Goal: Transaction & Acquisition: Purchase product/service

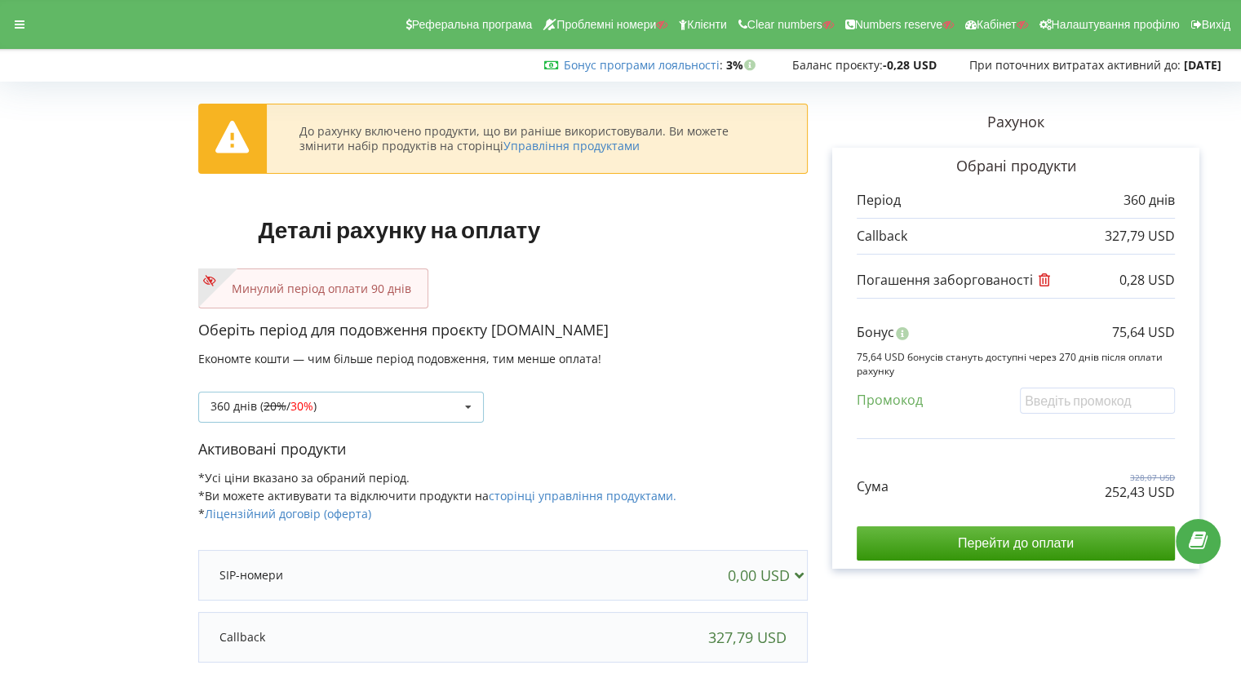
click at [326, 402] on div "360 днів ( 20% / 30% ) Поповнити баланс без подовження 20% / 30% 30% / 40%" at bounding box center [341, 407] width 286 height 31
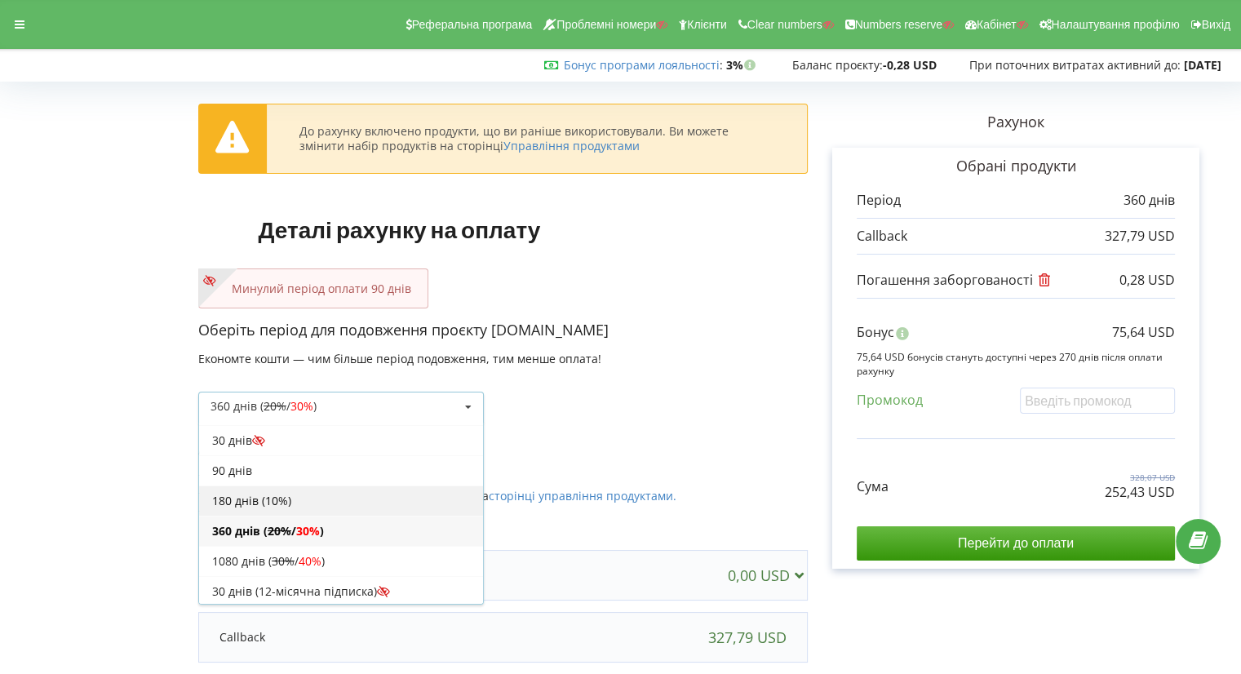
click at [313, 492] on div "180 днів (10%)" at bounding box center [341, 500] width 284 height 30
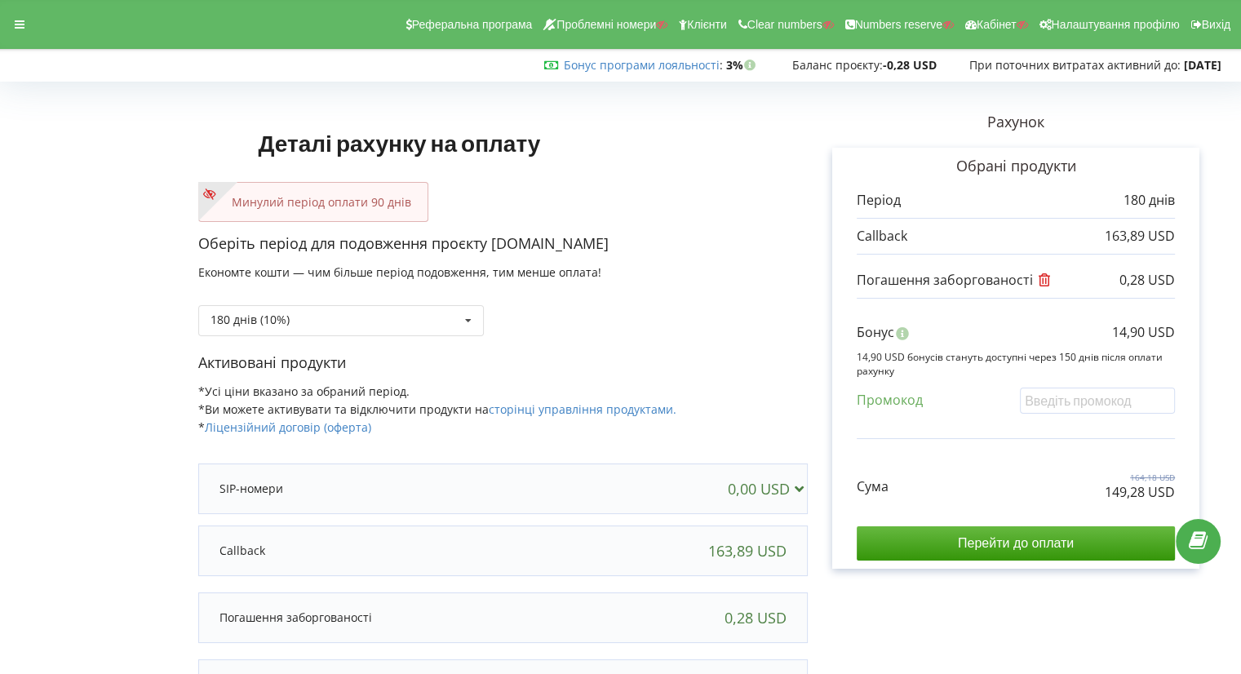
scroll to position [154, 0]
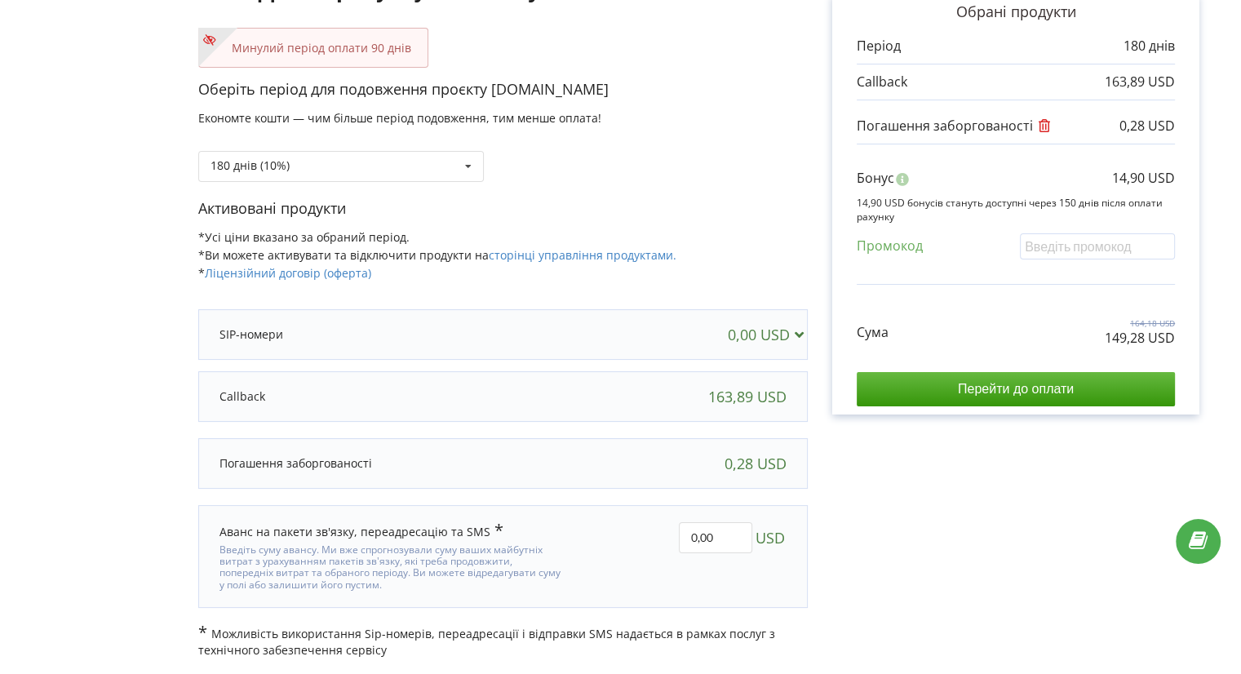
click at [561, 262] on div "Активовані продукти *Усі ціни вказано за обраний період. *Ви можете активувати …" at bounding box center [502, 248] width 609 height 100
click at [554, 255] on link "сторінці управління продуктами." at bounding box center [583, 255] width 188 height 16
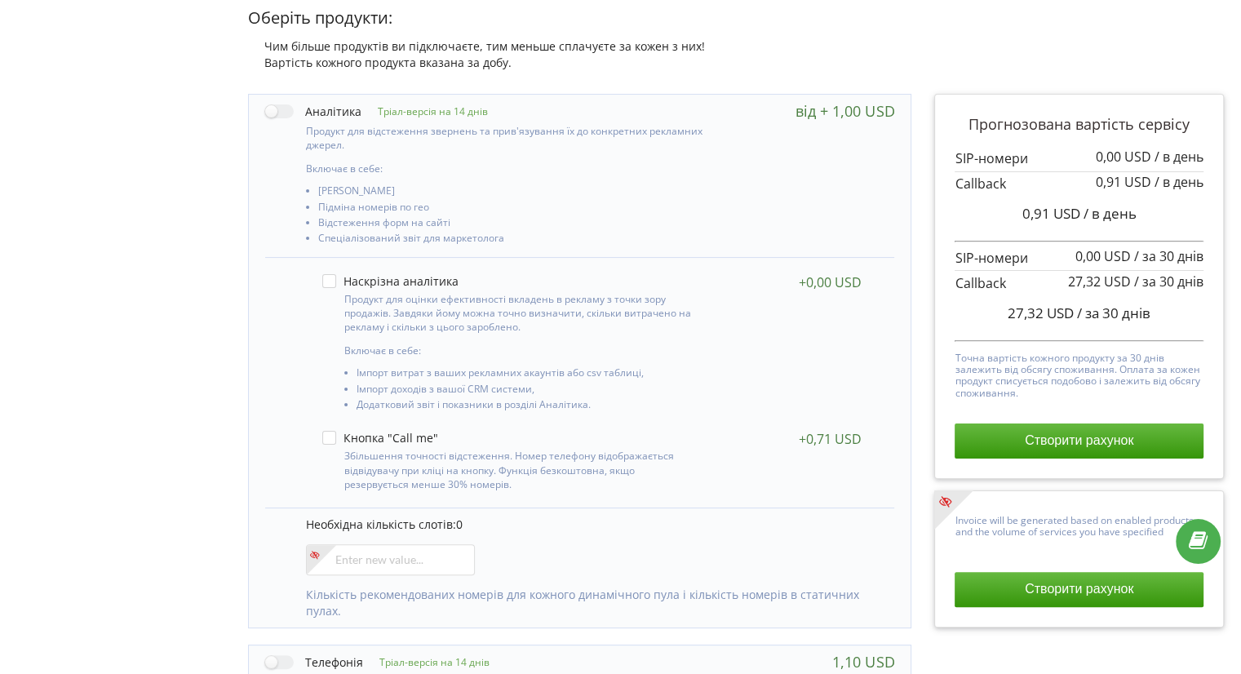
scroll to position [230, 0]
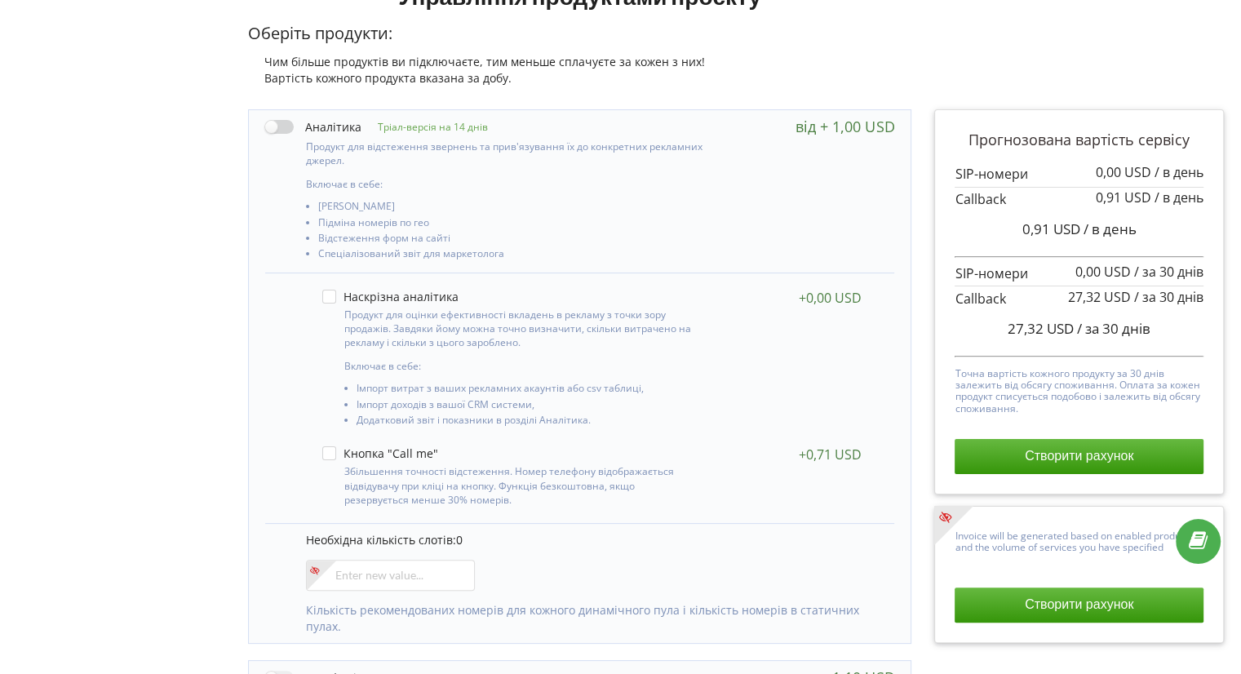
click at [286, 118] on label at bounding box center [313, 126] width 96 height 17
checkbox input "true"
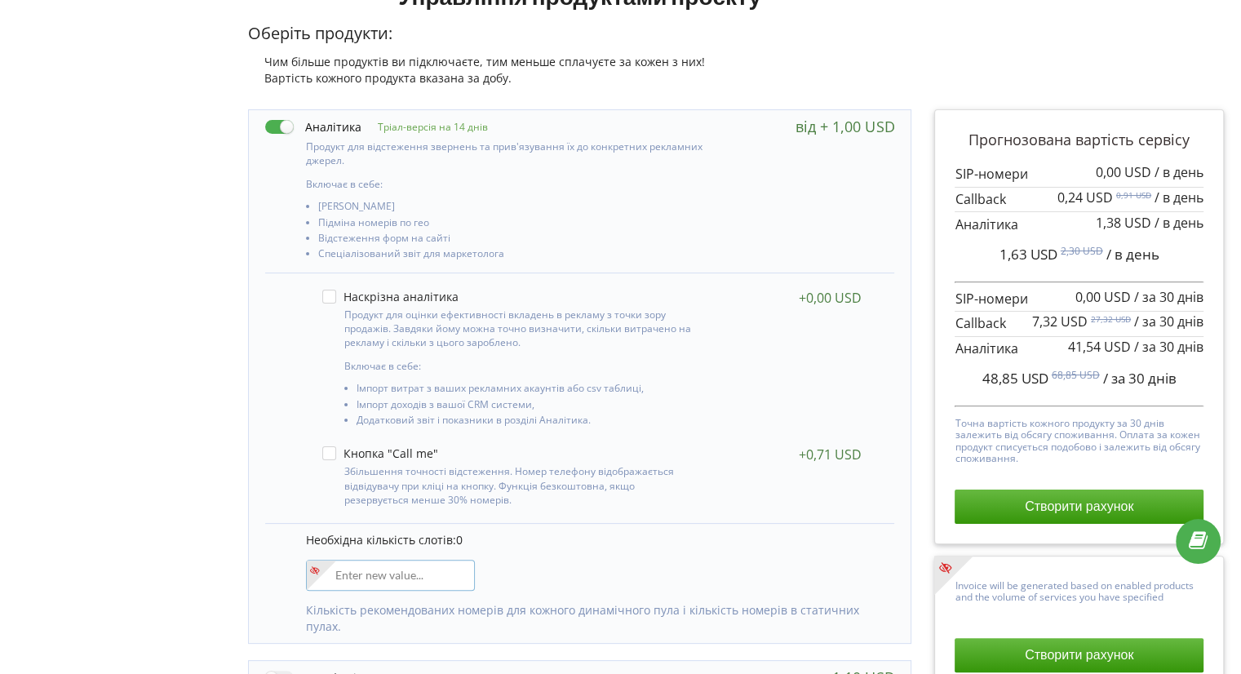
click at [366, 571] on input"] "number" at bounding box center [390, 575] width 169 height 31
type input"] "9"
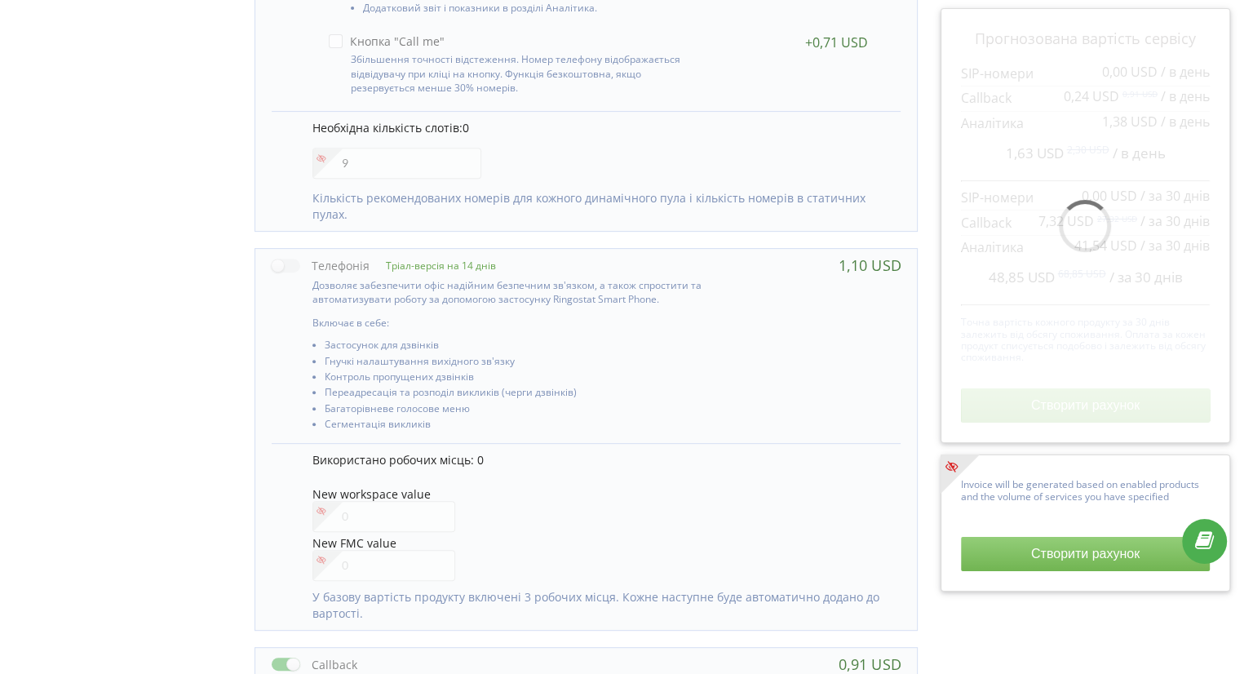
scroll to position [734, 0]
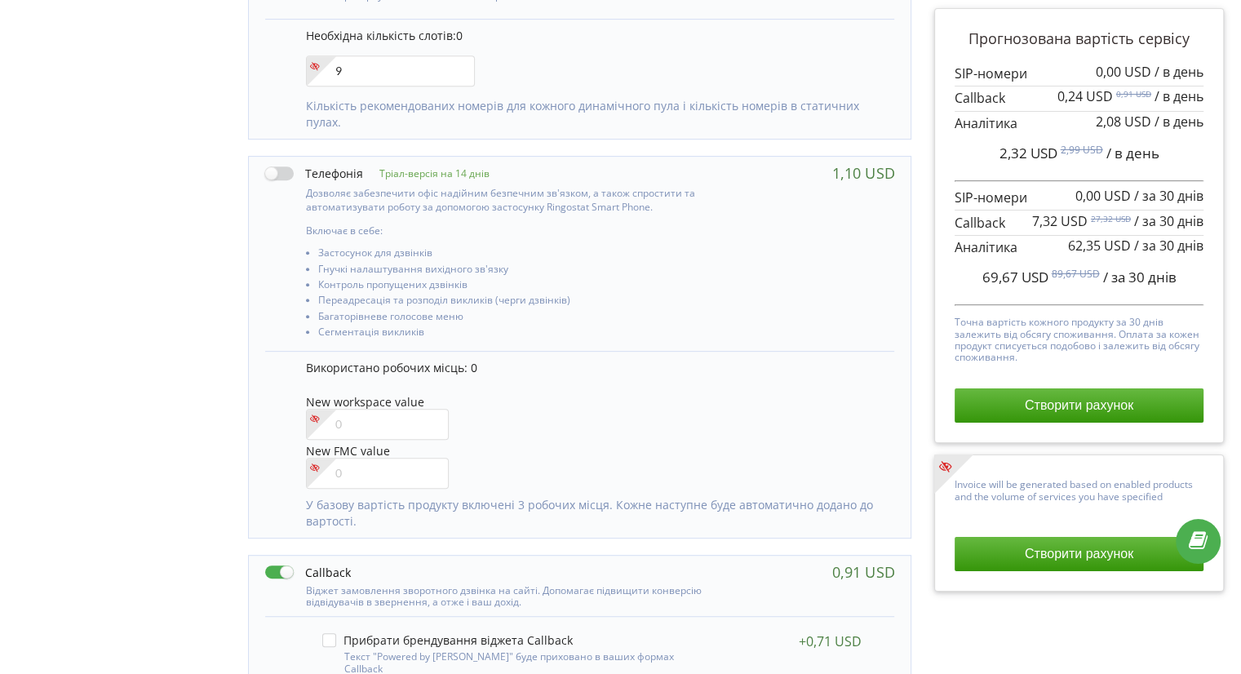
click at [279, 168] on label at bounding box center [314, 173] width 98 height 17
checkbox input "true"
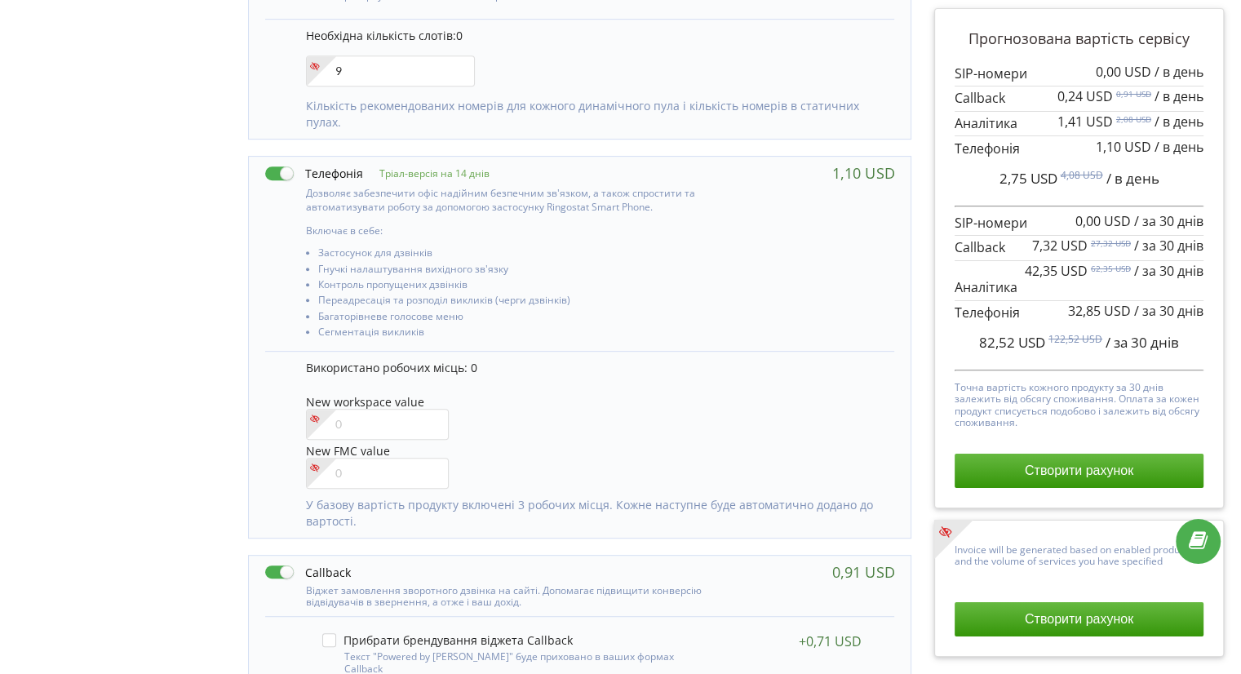
click at [281, 569] on label at bounding box center [308, 572] width 86 height 17
checkbox input "false"
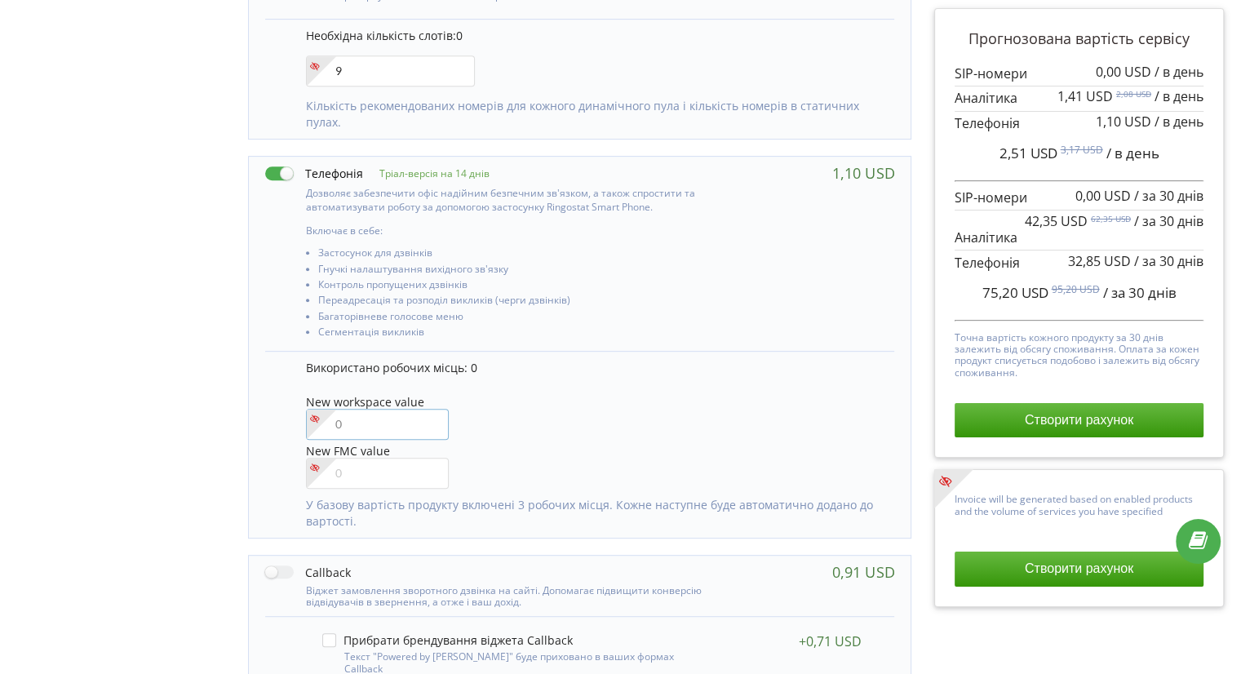
click at [366, 417] on input"] "number" at bounding box center [377, 424] width 143 height 31
click at [357, 460] on input"] "number" at bounding box center [377, 473] width 143 height 31
type input"] "3"
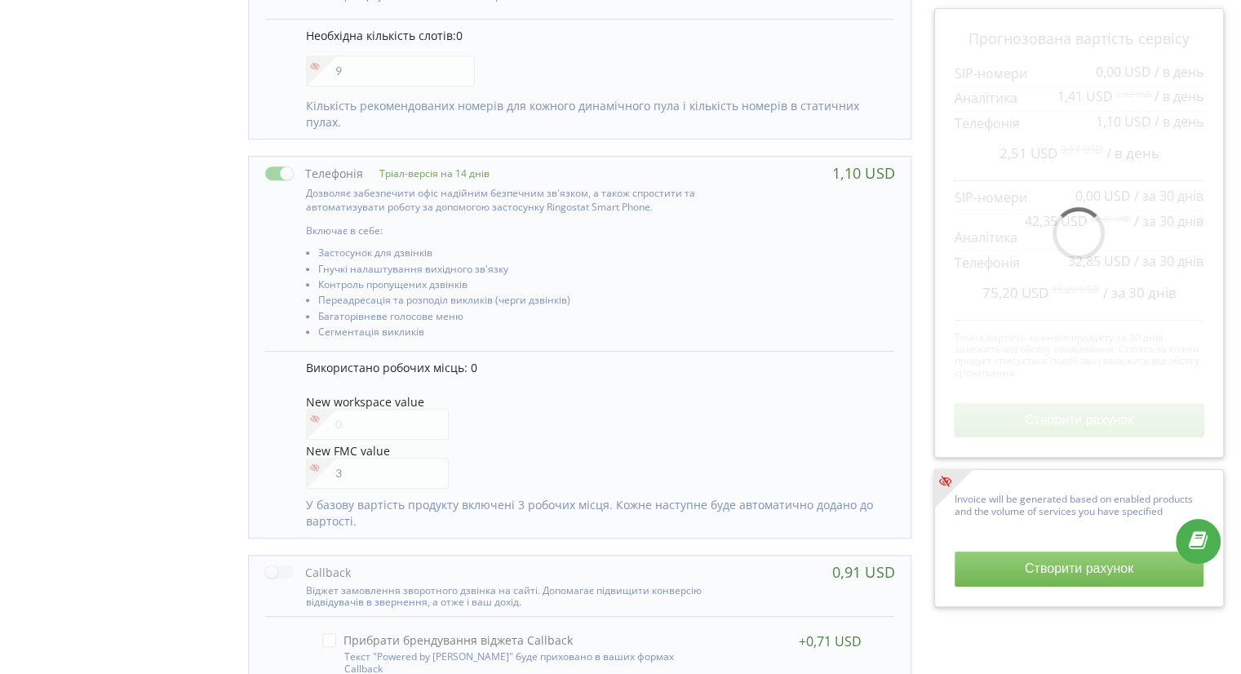
click at [113, 357] on div "Управління продуктами проєкту Оберіть продукти: Чим більше продуктів ви підключ…" at bounding box center [621, 315] width 1230 height 1693
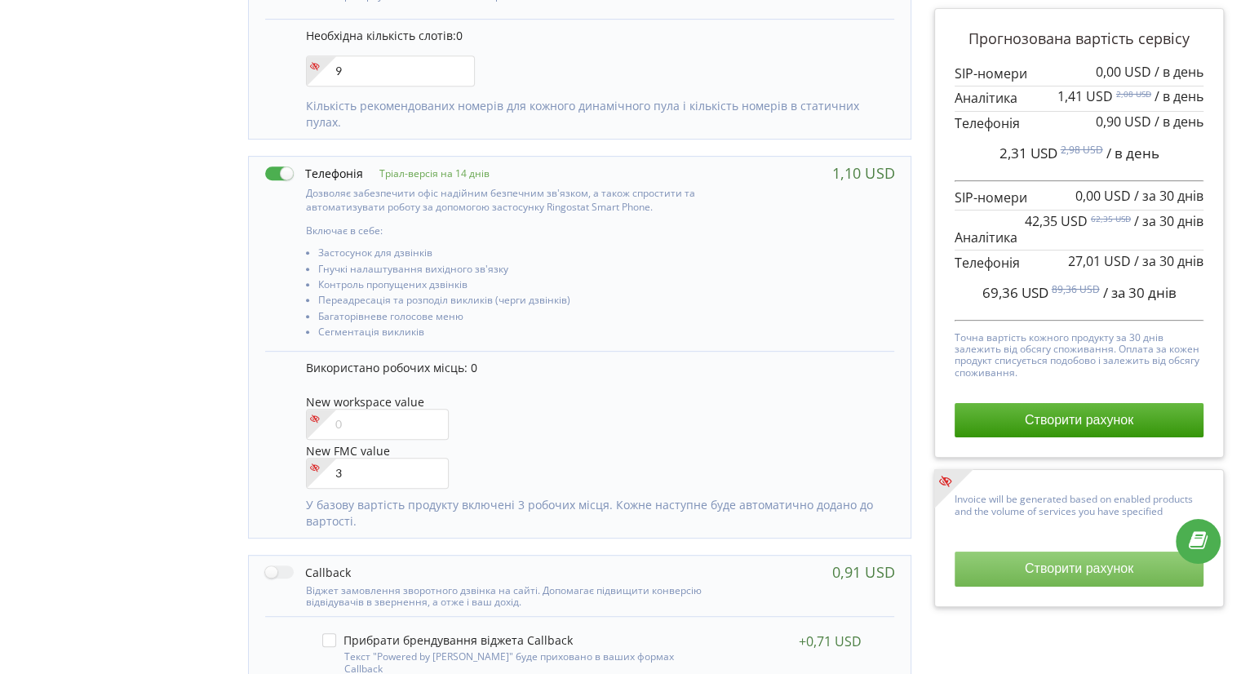
click at [1016, 570] on button "Створити рахунок" at bounding box center [1079, 569] width 249 height 34
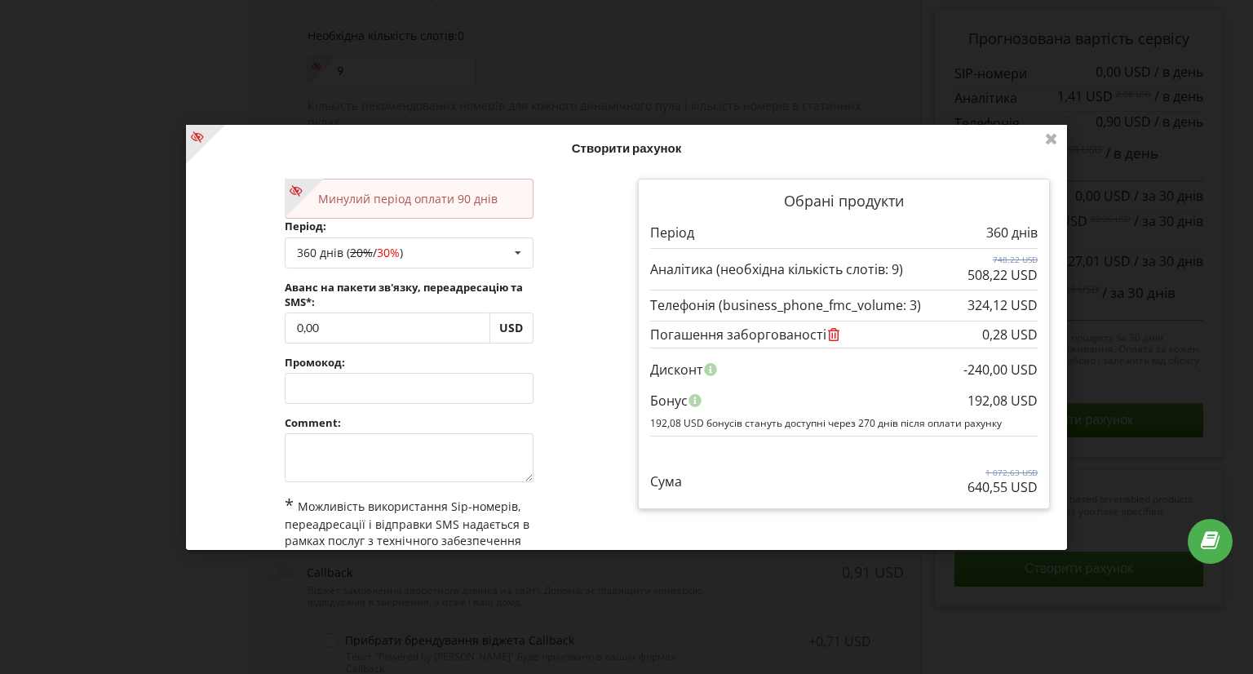
click at [271, 263] on div "Минулий період оплати 90 днів Період: 360 днів ( 20% / 30% ) Поповнити баланс б…" at bounding box center [409, 401] width 435 height 468
click at [333, 249] on div "360 днів ( 20% / 30% )" at bounding box center [350, 251] width 106 height 11
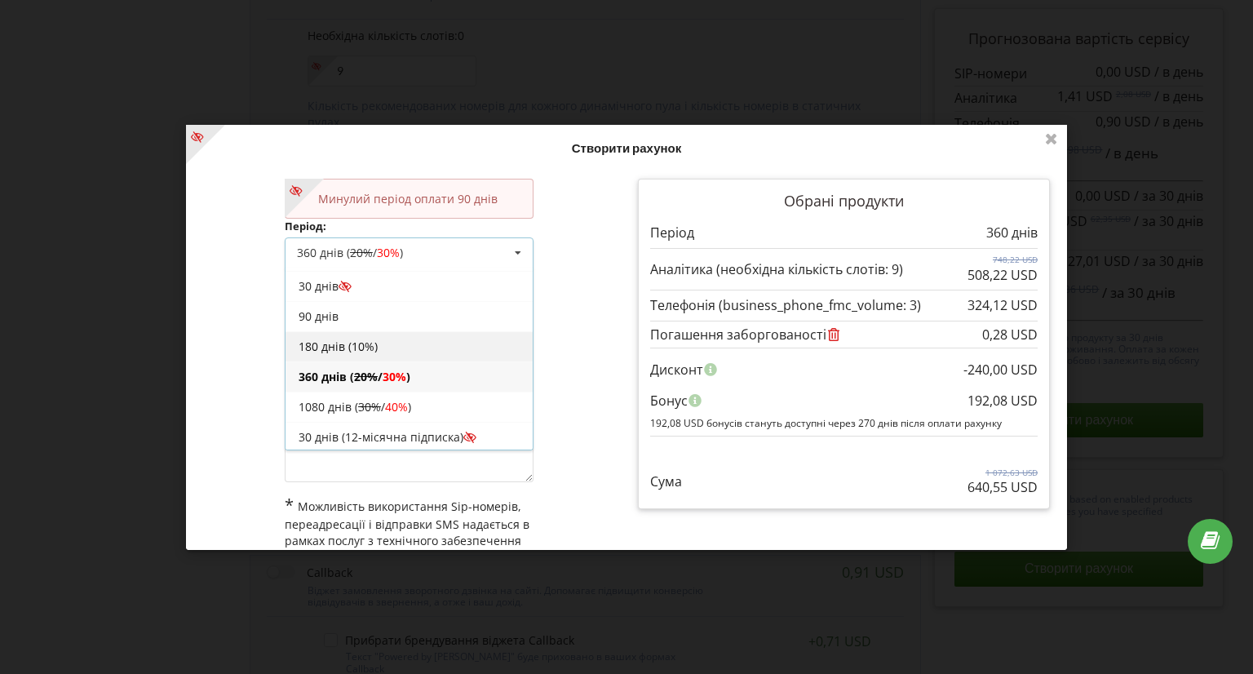
click at [336, 343] on div "180 днів (10%)" at bounding box center [409, 345] width 247 height 30
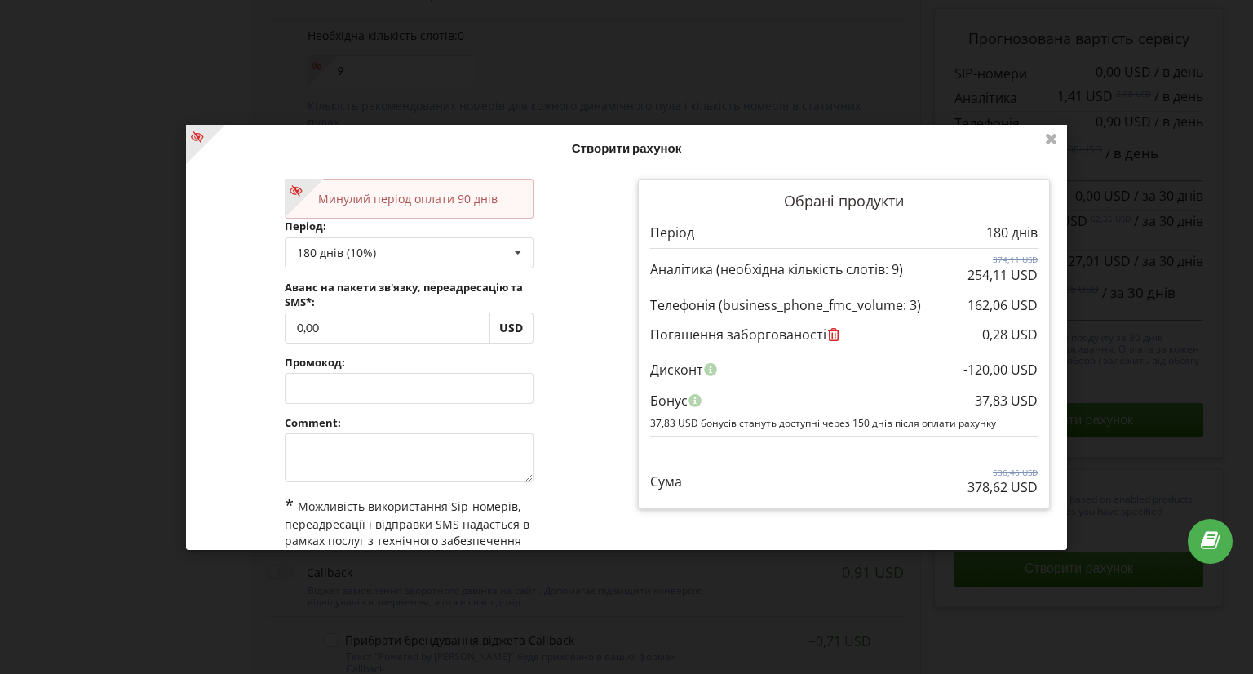
scroll to position [90, 0]
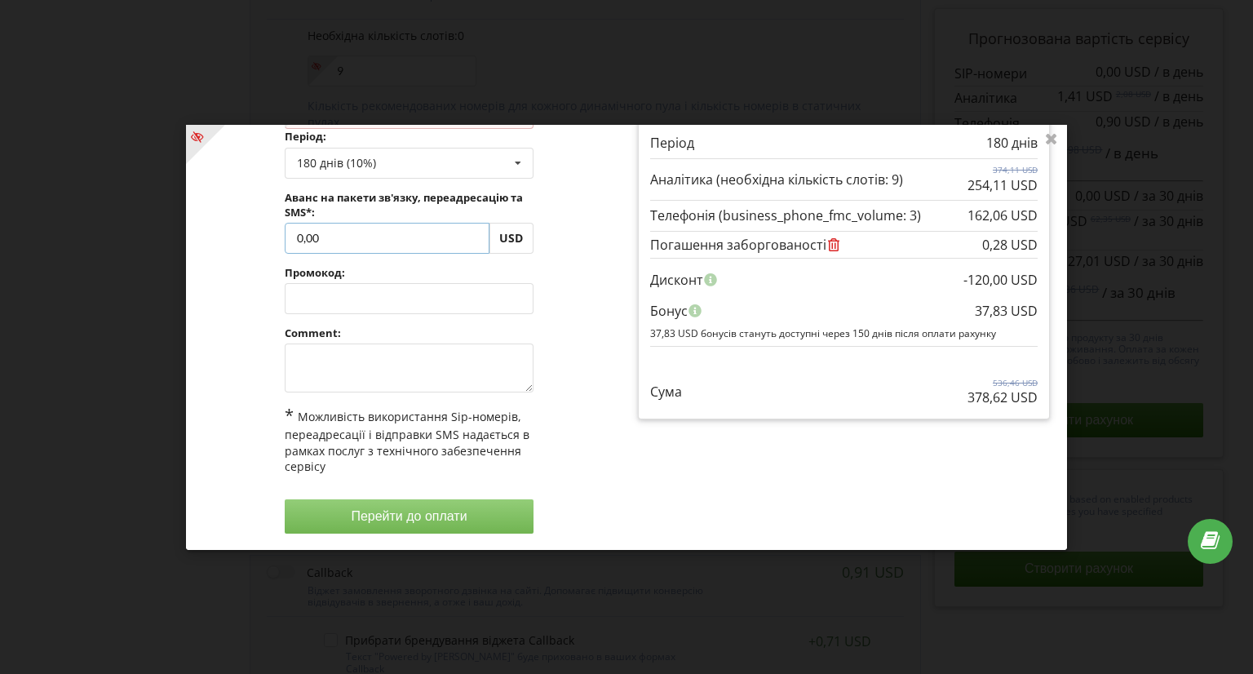
click at [303, 236] on input "0,00" at bounding box center [387, 238] width 205 height 31
click at [336, 239] on input "448,00" at bounding box center [387, 238] width 205 height 31
type input "448,28"
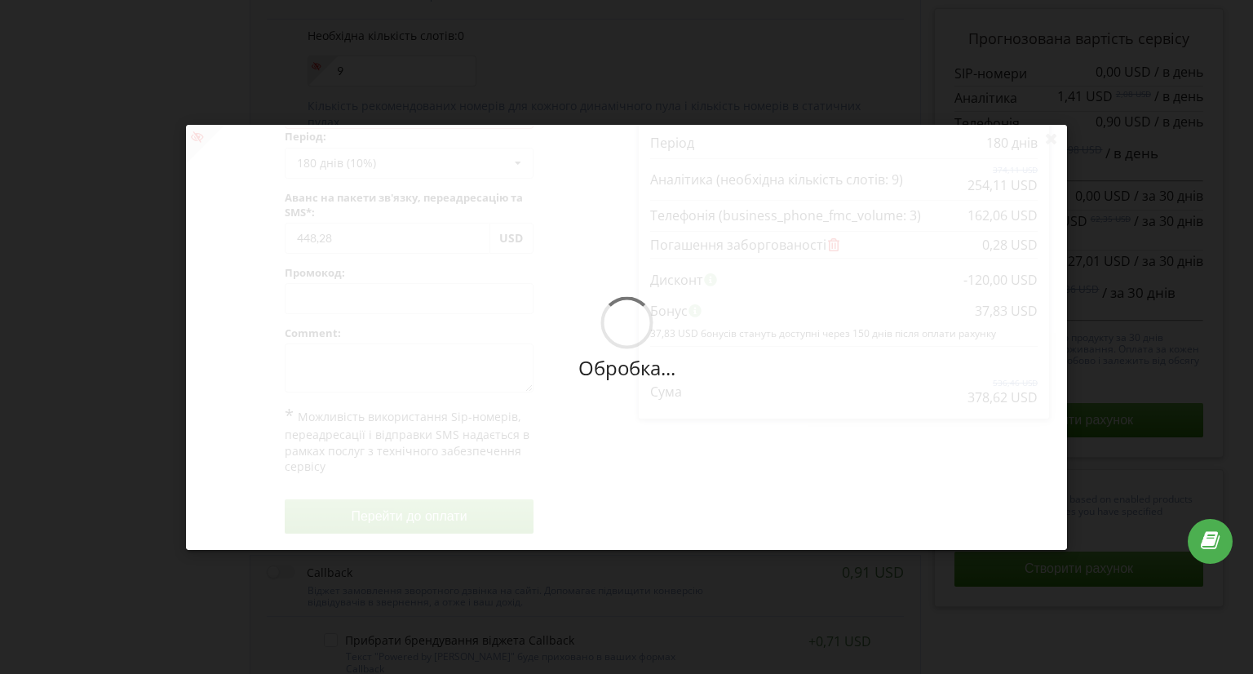
click at [594, 268] on div "Обробка... Створити рахунок Минулий період оплати 90 днів Період: 180 днів (10%…" at bounding box center [626, 337] width 881 height 425
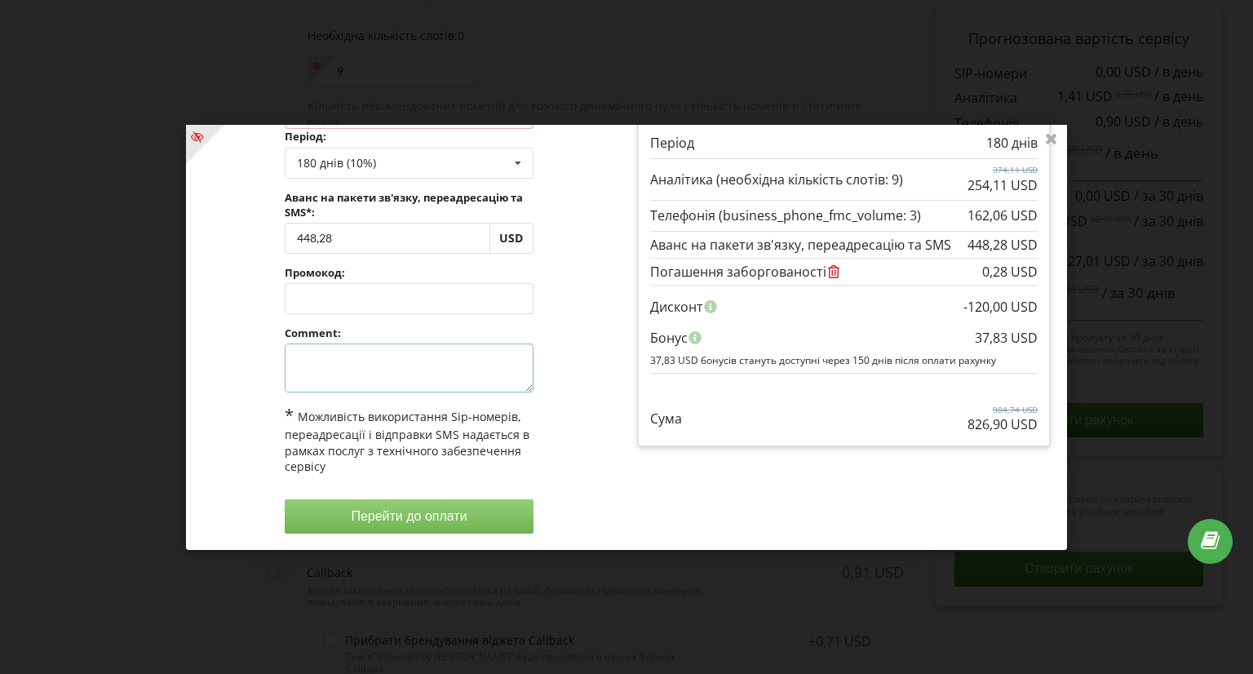
click at [329, 353] on textarea at bounding box center [409, 367] width 249 height 49
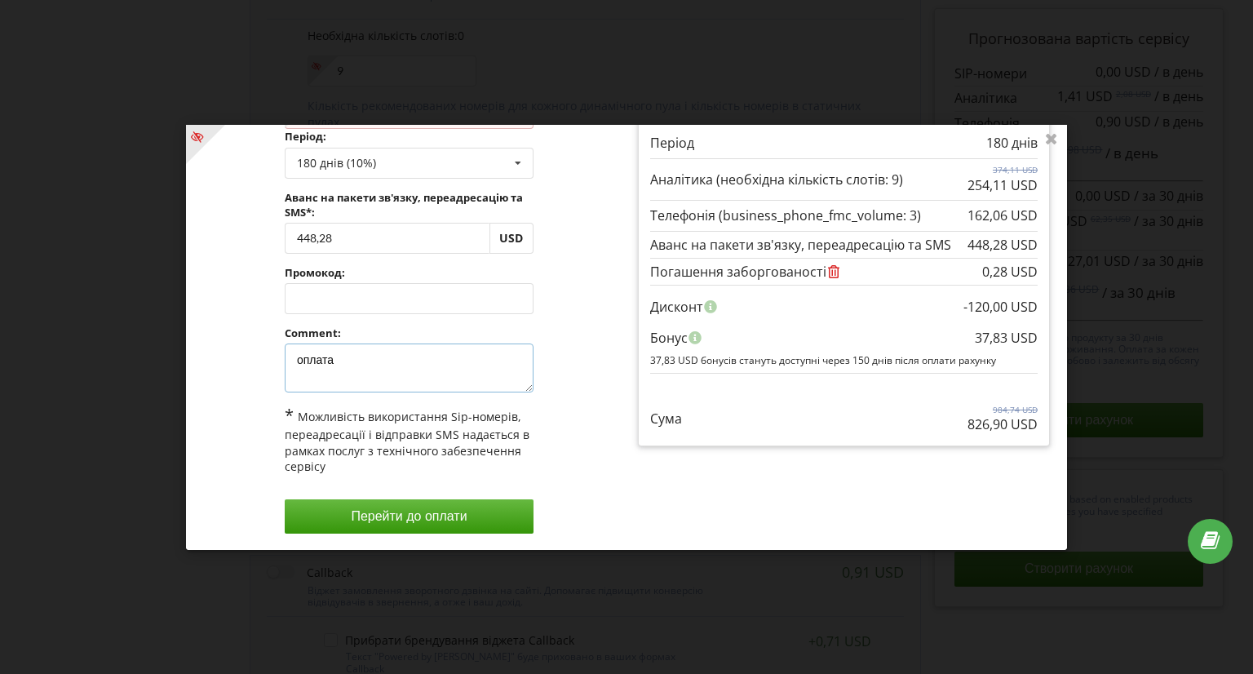
type textarea "оплата"
drag, startPoint x: 361, startPoint y: 233, endPoint x: 287, endPoint y: 229, distance: 73.5
click at [287, 229] on input "448,28" at bounding box center [387, 238] width 205 height 31
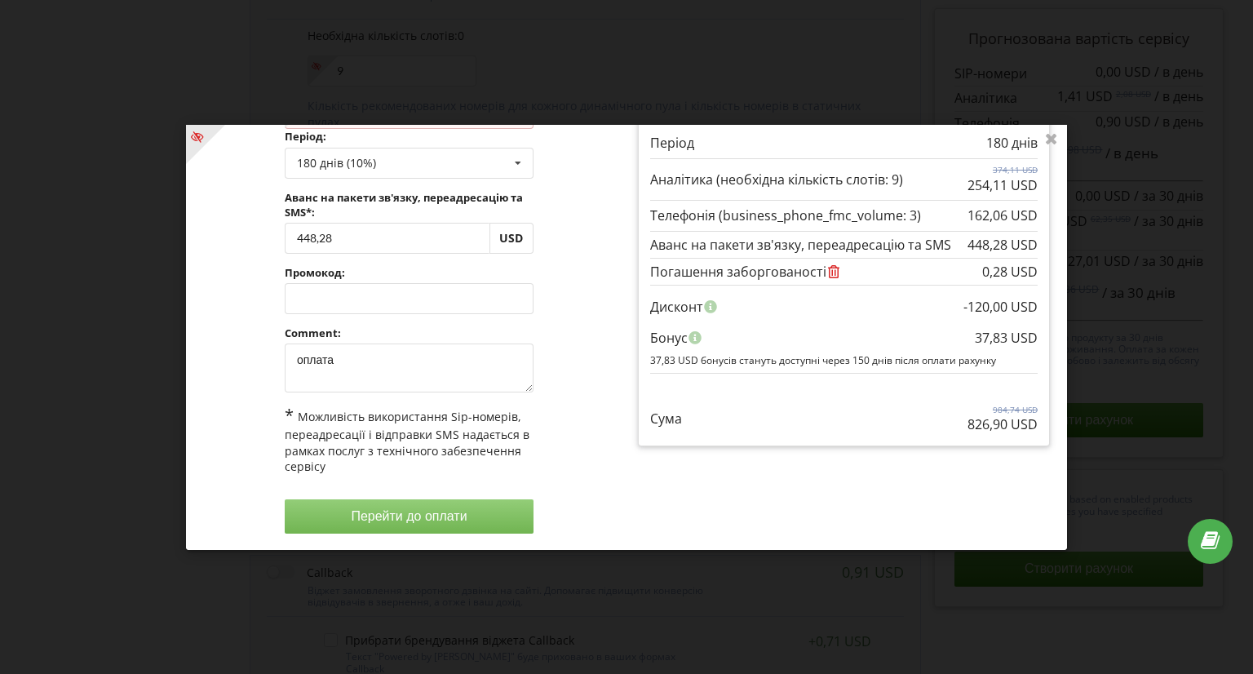
click at [432, 528] on button "Перейти до оплати" at bounding box center [409, 516] width 249 height 34
